Goal: Task Accomplishment & Management: Manage account settings

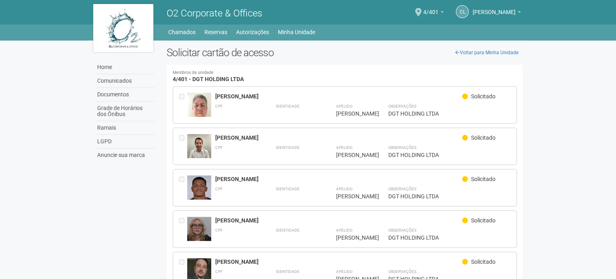
drag, startPoint x: 0, startPoint y: 116, endPoint x: 4, endPoint y: 118, distance: 4.7
click at [2, 116] on body "Aguarde... O2 Corporate & Offices CL [PERSON_NAME] [PERSON_NAME] [PERSON_NAME][…" at bounding box center [308, 139] width 616 height 279
click at [304, 33] on link "Minha Unidade" at bounding box center [296, 32] width 37 height 11
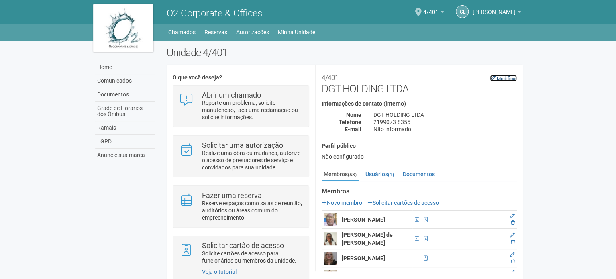
click at [506, 80] on small "Modificar" at bounding box center [507, 79] width 20 height 6
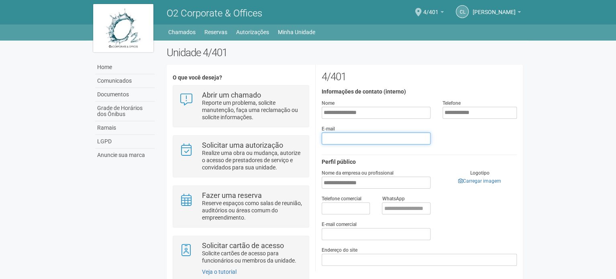
click at [410, 140] on input "text" at bounding box center [376, 139] width 109 height 12
type input "**********"
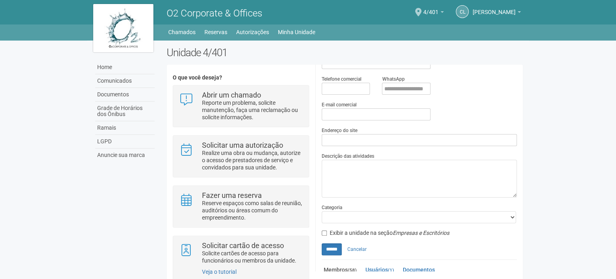
scroll to position [120, 0]
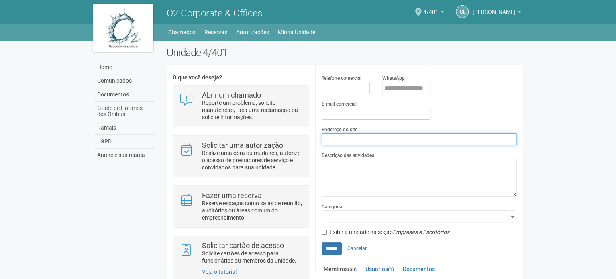
click at [434, 139] on input "Endereço do site" at bounding box center [419, 139] width 195 height 12
